Goal: Check status: Check status

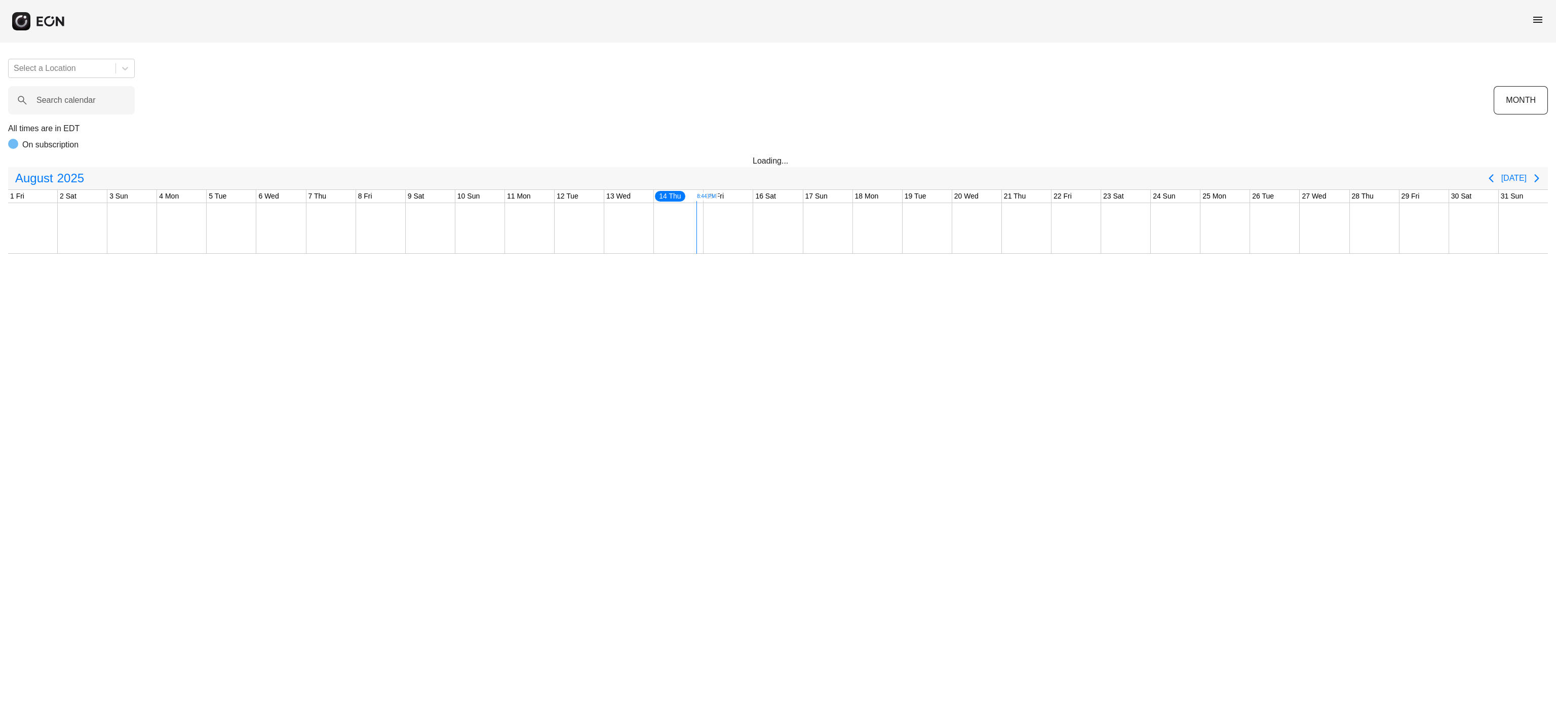
click at [83, 101] on label "Search calendar" at bounding box center [65, 100] width 59 height 12
click at [83, 101] on calendar "Search calendar" at bounding box center [71, 100] width 127 height 28
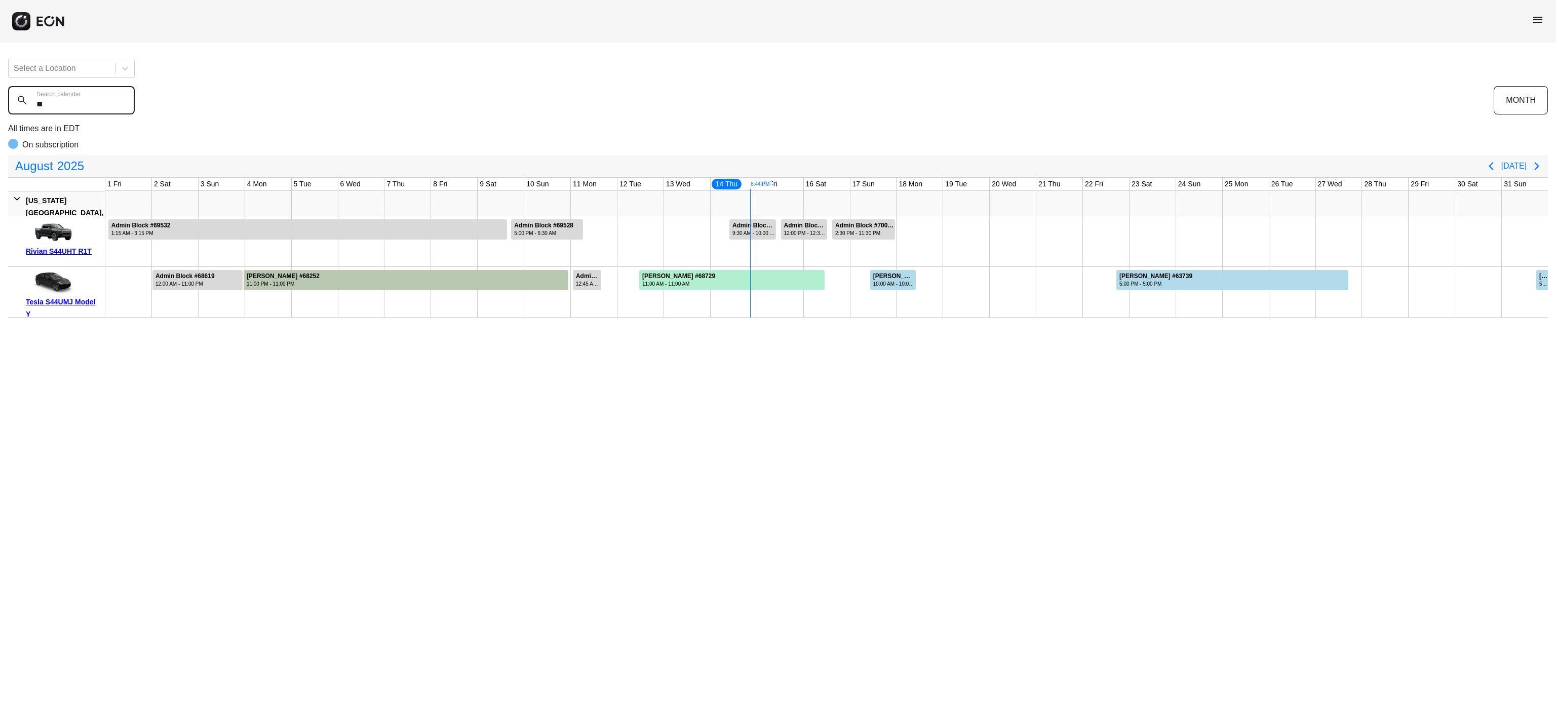
type calendar "*"
